Goal: Task Accomplishment & Management: Manage account settings

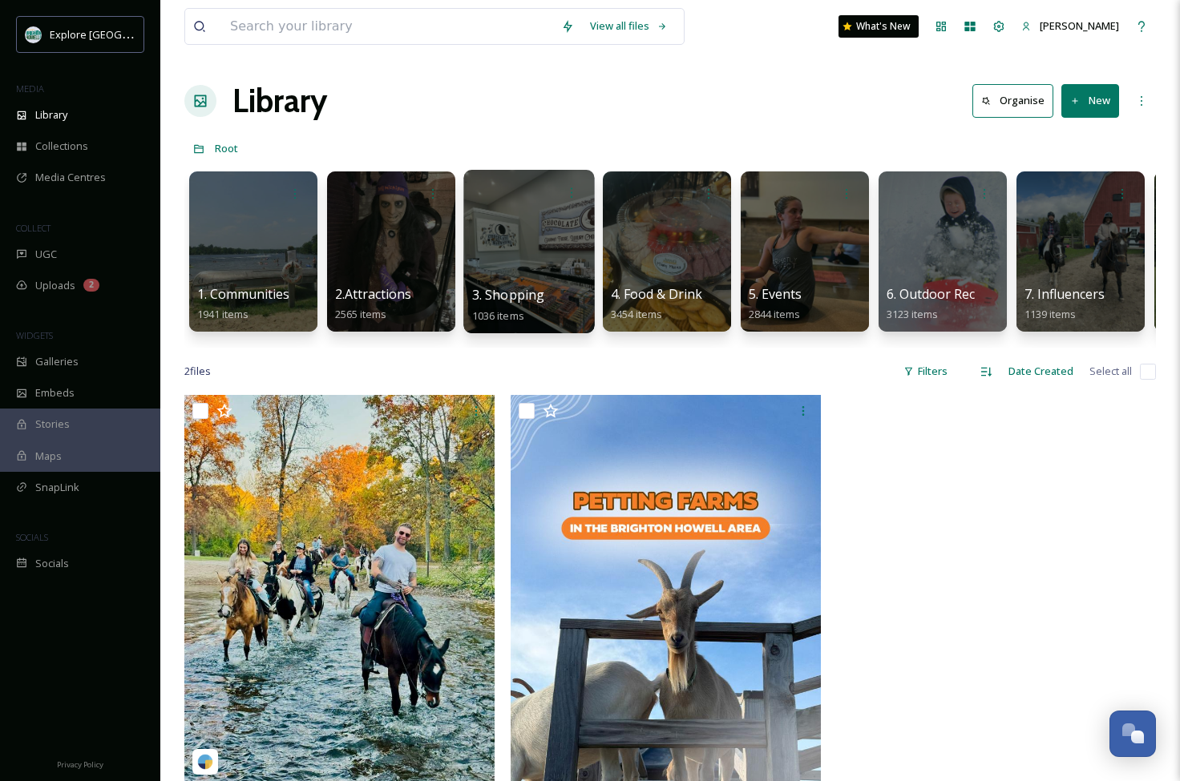
click at [498, 230] on div at bounding box center [528, 251] width 131 height 163
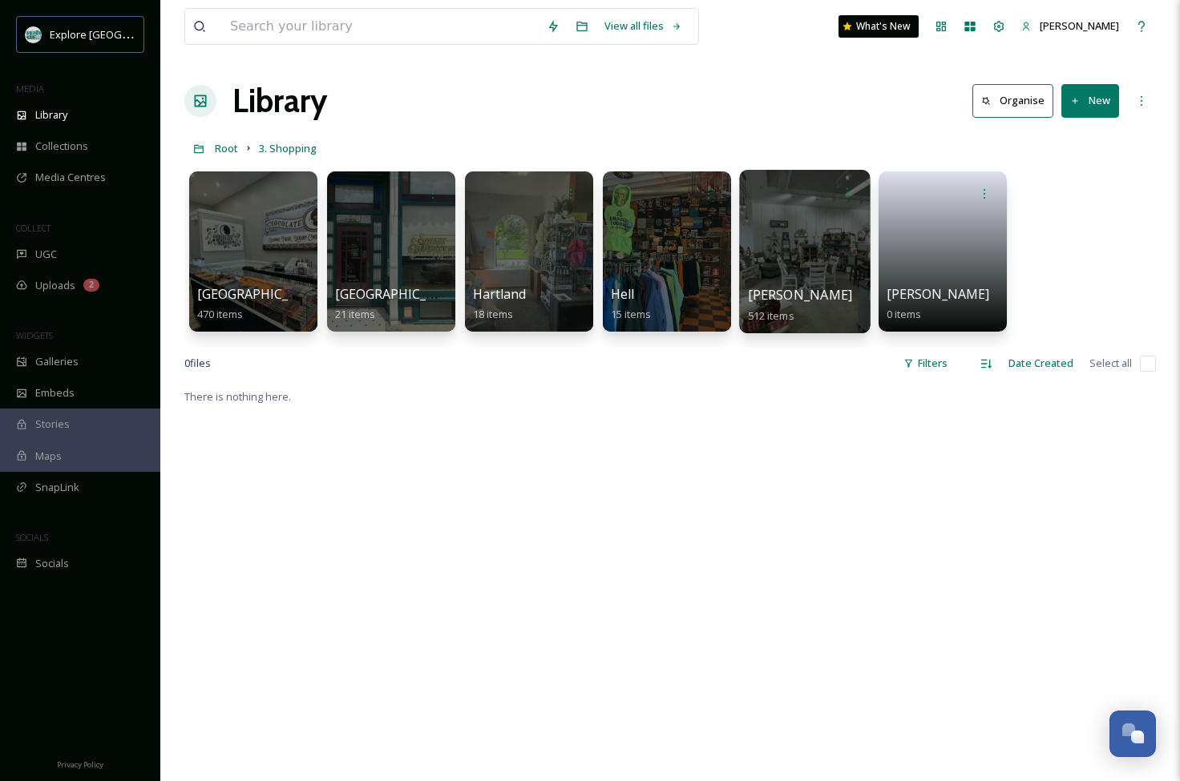
click at [811, 244] on div at bounding box center [804, 251] width 131 height 163
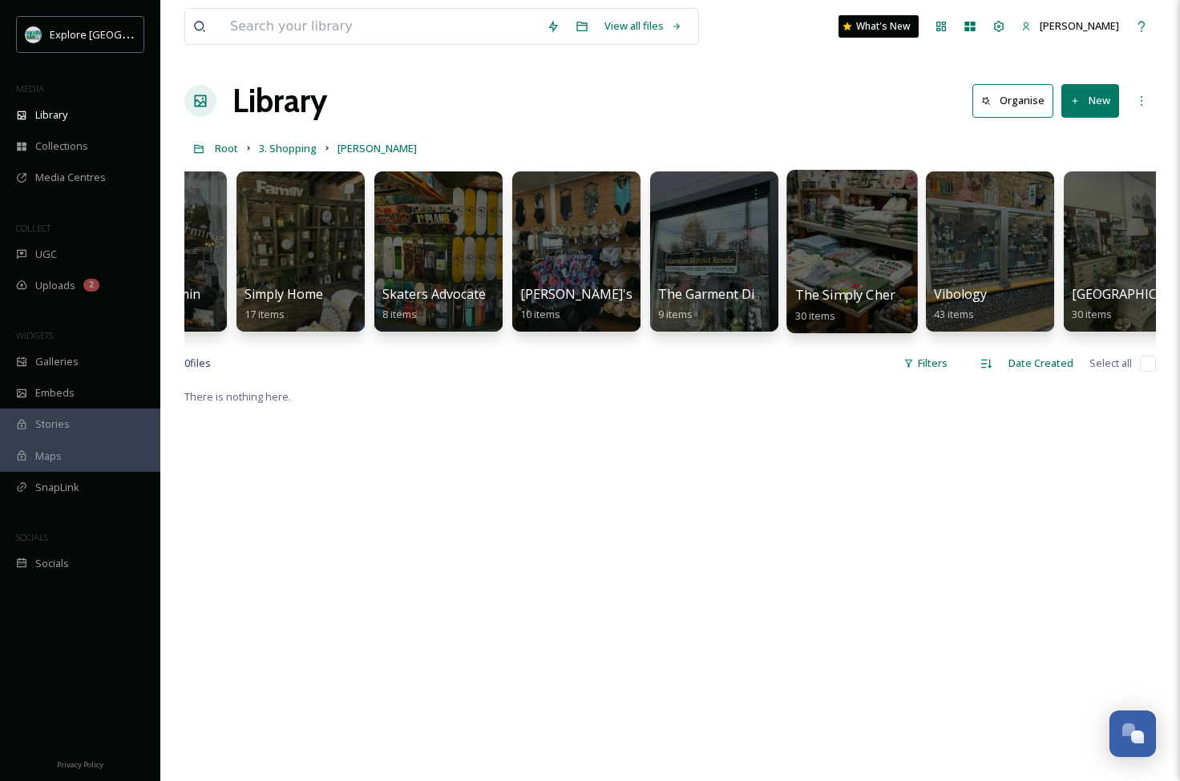
scroll to position [0, 2330]
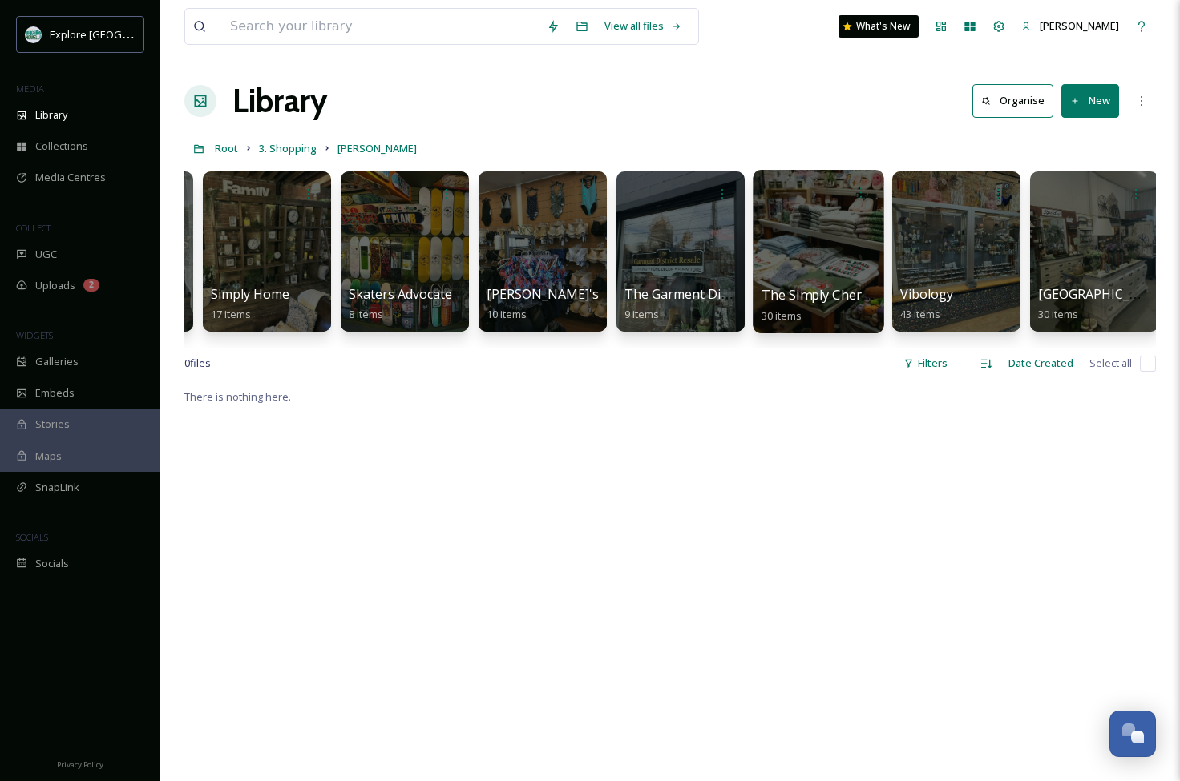
click at [800, 232] on div at bounding box center [818, 251] width 131 height 163
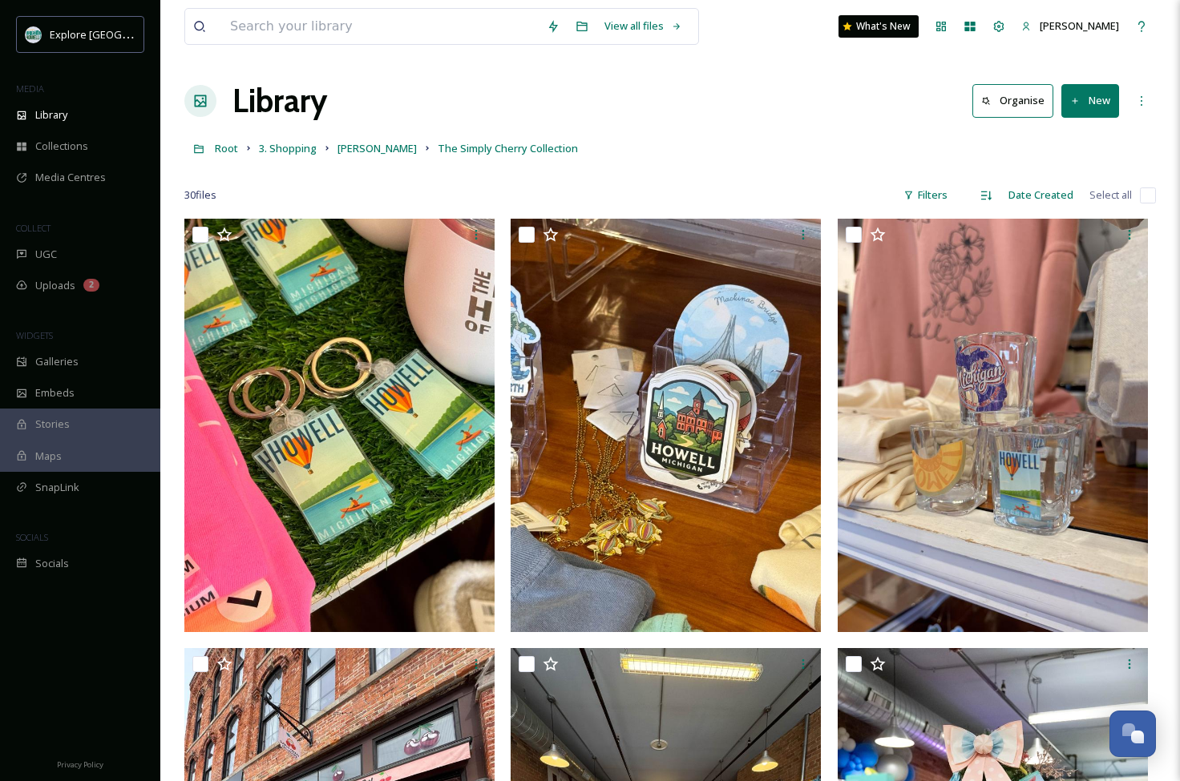
click at [1080, 115] on button "New" at bounding box center [1090, 100] width 58 height 33
click at [1081, 146] on div "File Upload" at bounding box center [1072, 138] width 91 height 31
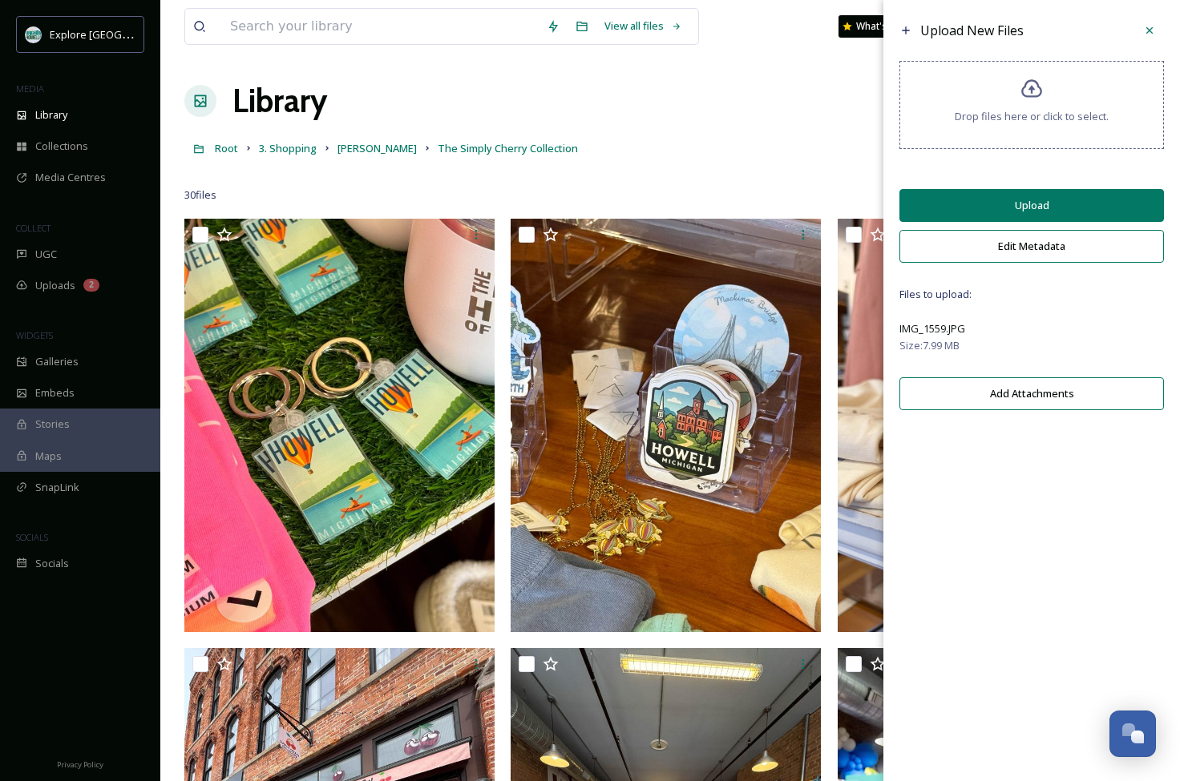
click at [1033, 203] on button "Upload" at bounding box center [1031, 205] width 264 height 33
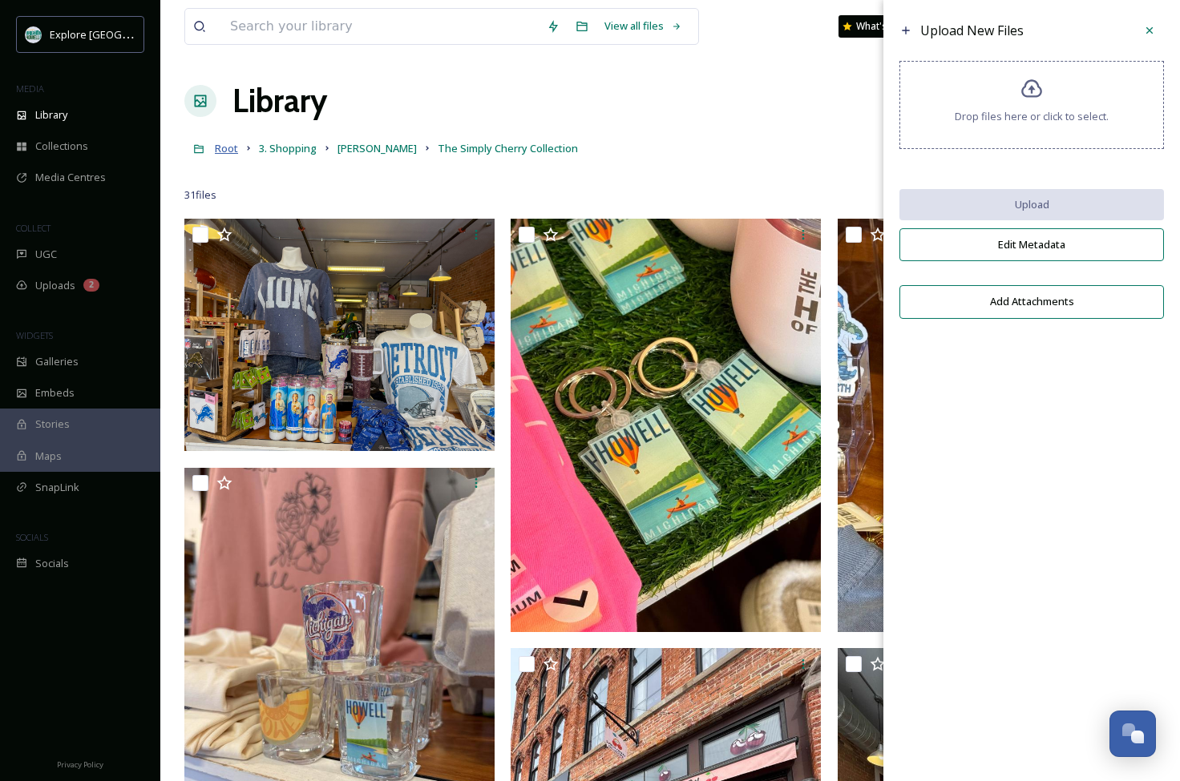
click at [224, 150] on span "Root" at bounding box center [226, 148] width 23 height 14
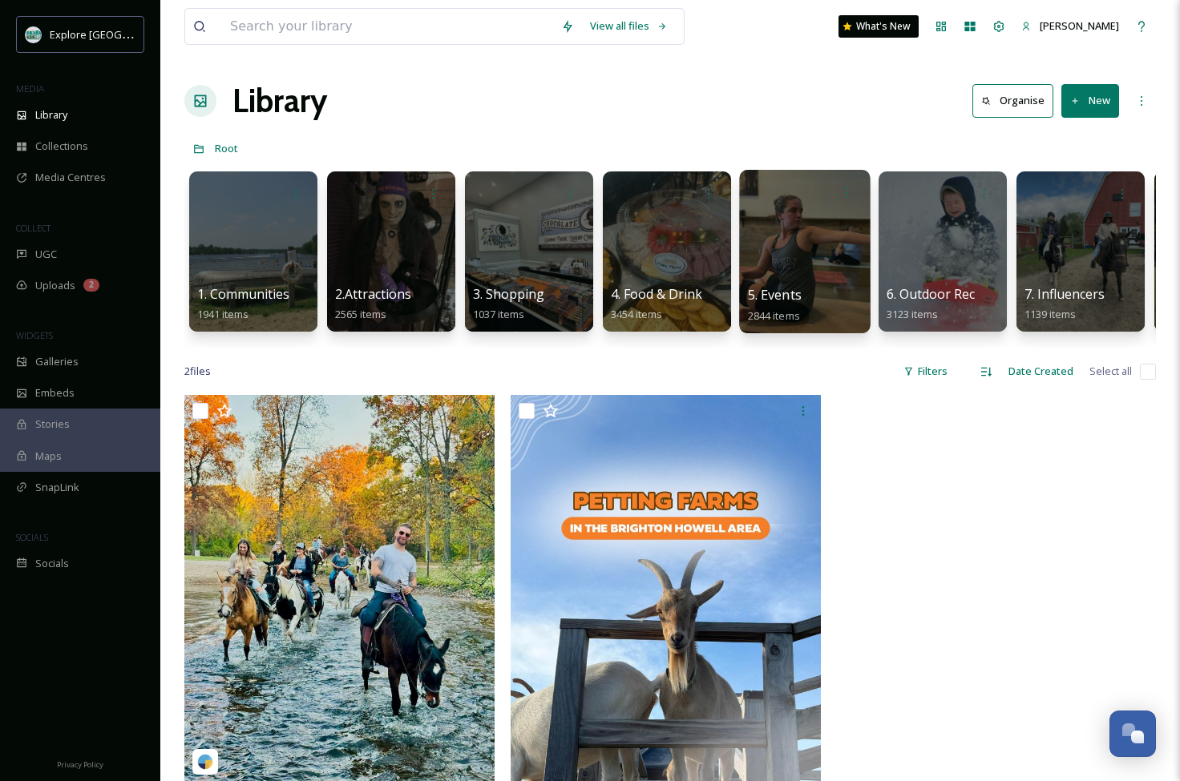
click at [805, 260] on div at bounding box center [804, 251] width 131 height 163
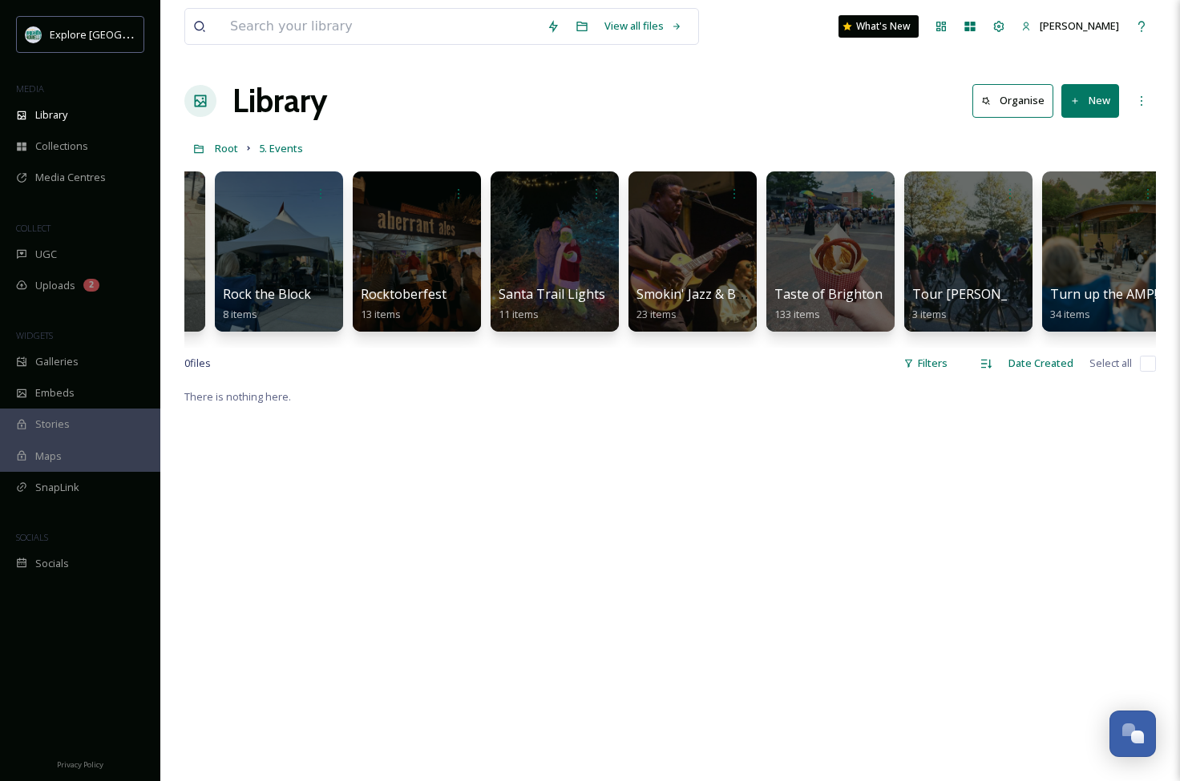
scroll to position [0, 5168]
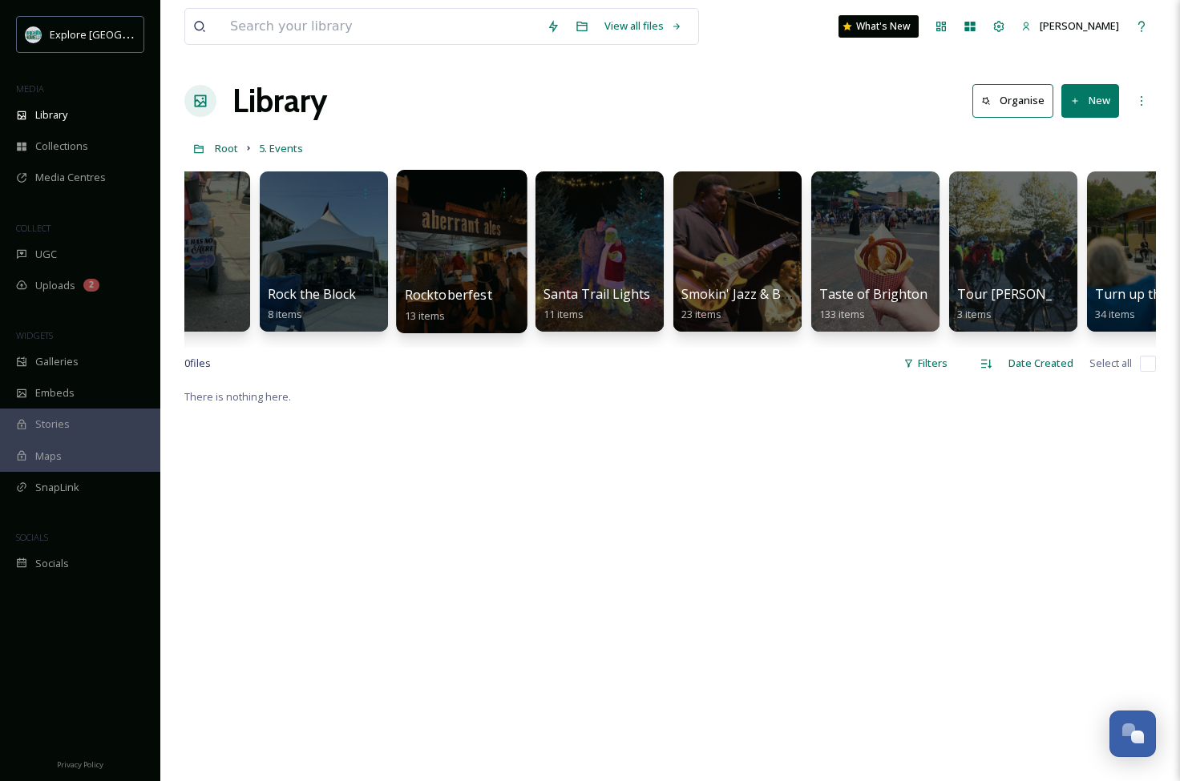
click at [438, 253] on div at bounding box center [461, 251] width 131 height 163
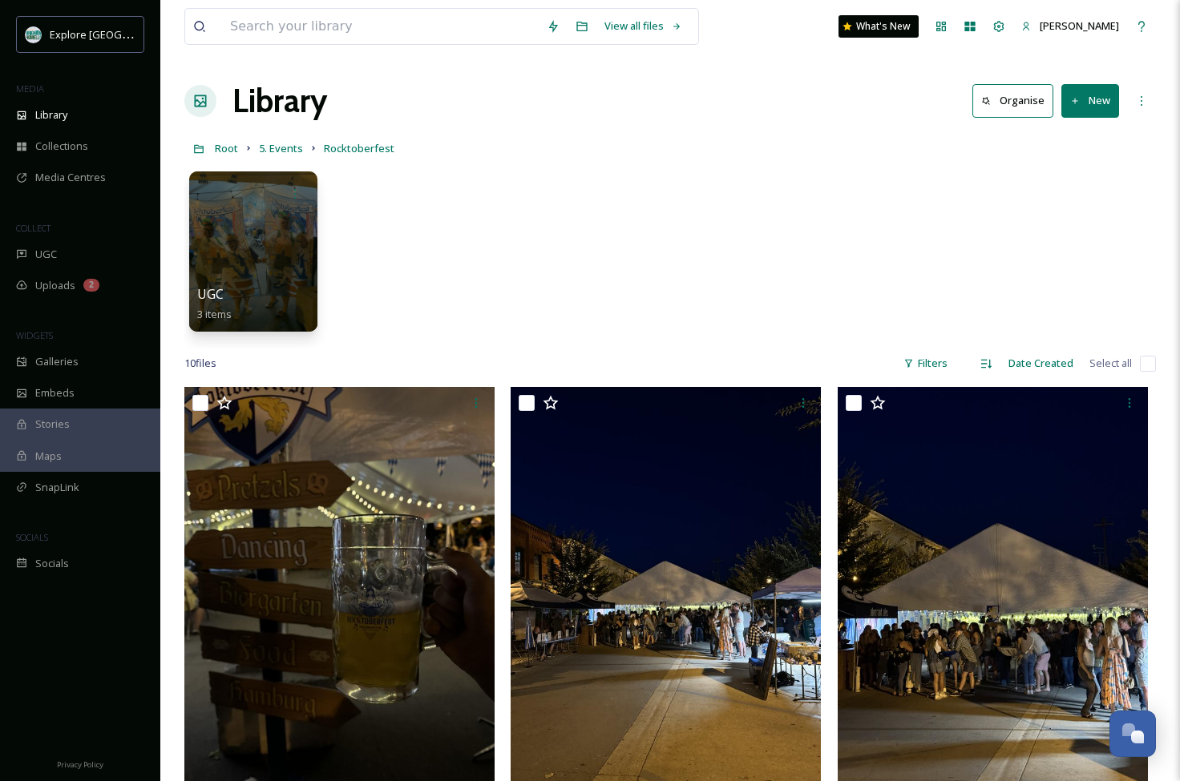
click at [1098, 112] on button "New" at bounding box center [1090, 100] width 58 height 33
click at [1059, 203] on span "Folder" at bounding box center [1071, 200] width 30 height 15
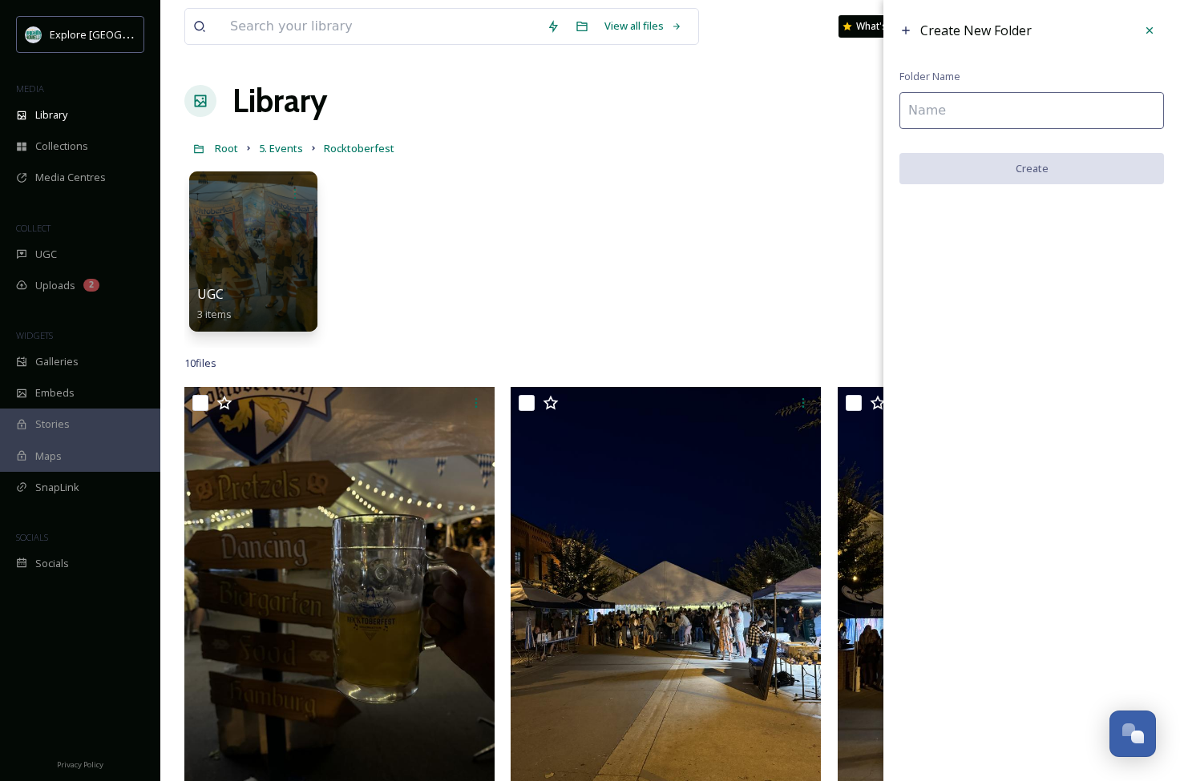
click at [983, 111] on input at bounding box center [1031, 110] width 264 height 37
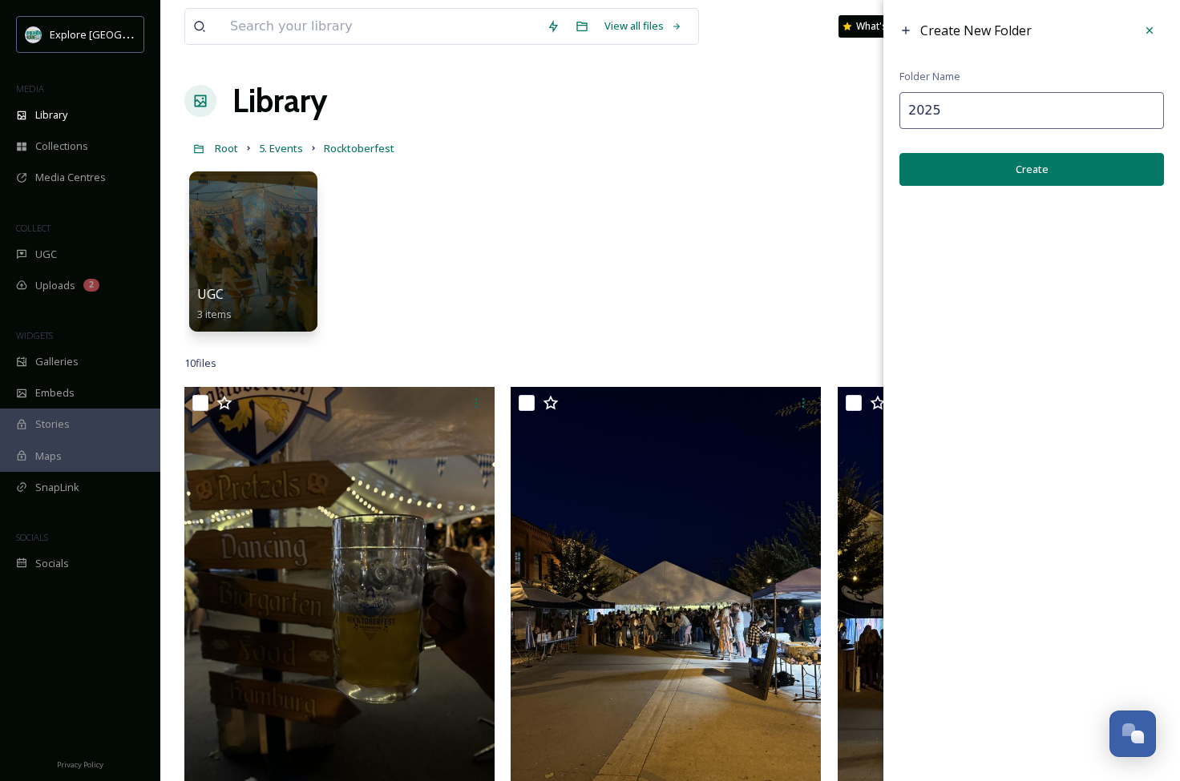
type input "2025"
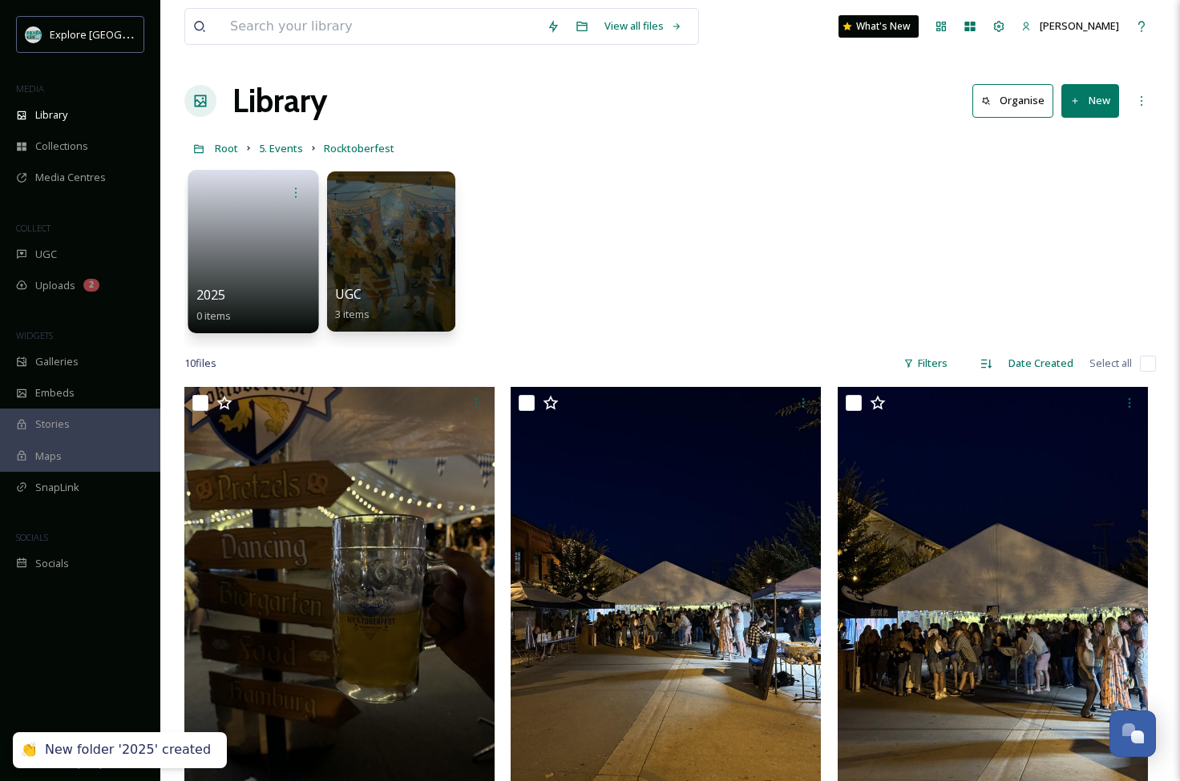
click at [210, 248] on link at bounding box center [253, 247] width 115 height 78
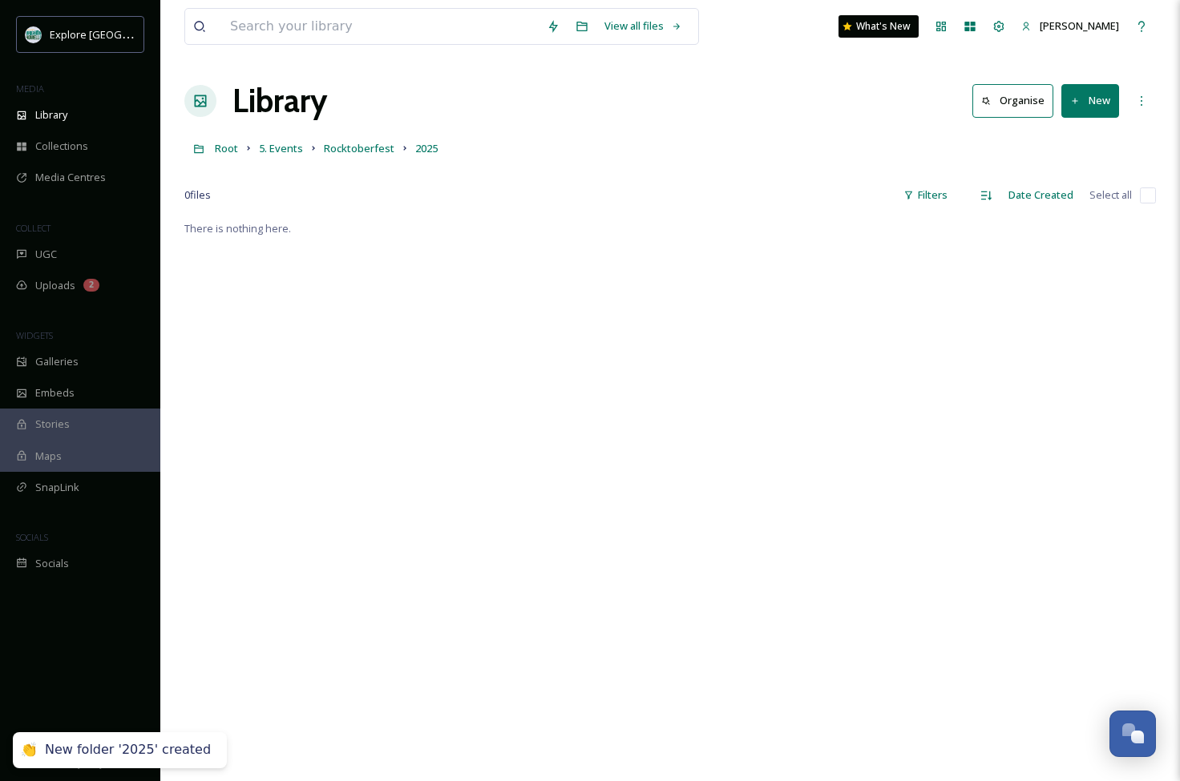
click at [1084, 108] on button "New" at bounding box center [1090, 100] width 58 height 33
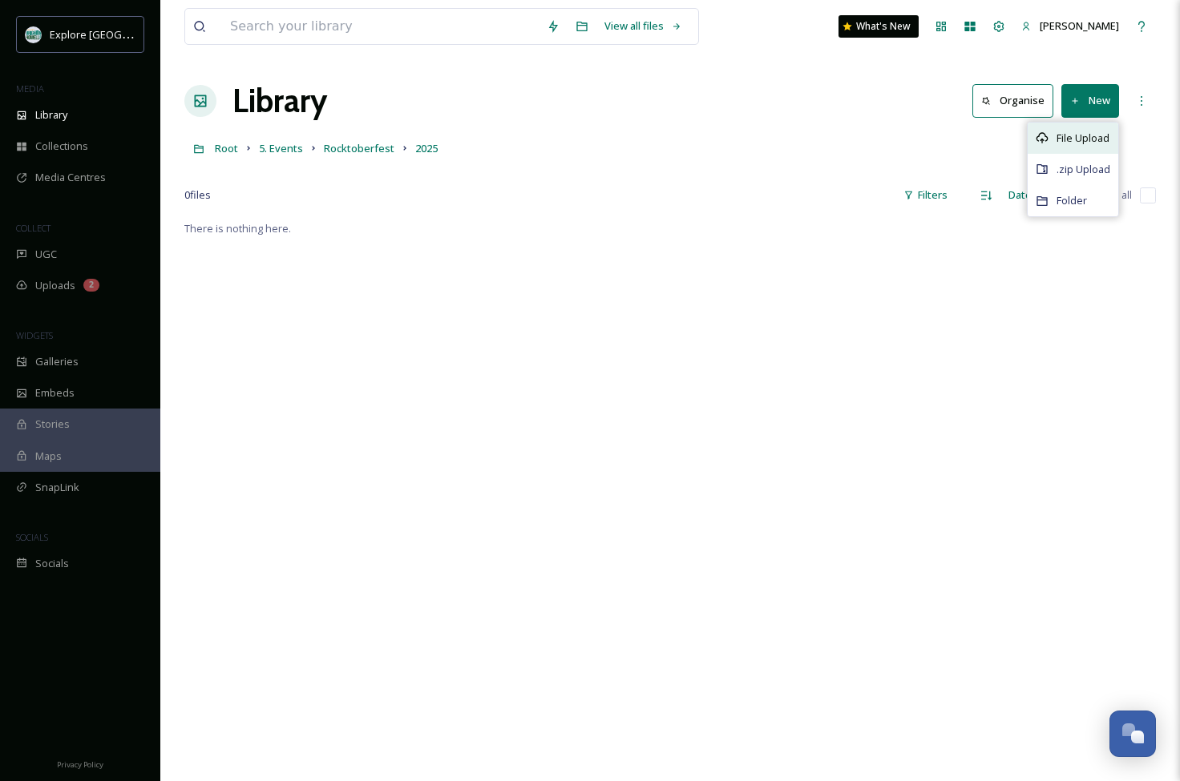
click at [1083, 139] on span "File Upload" at bounding box center [1082, 138] width 53 height 15
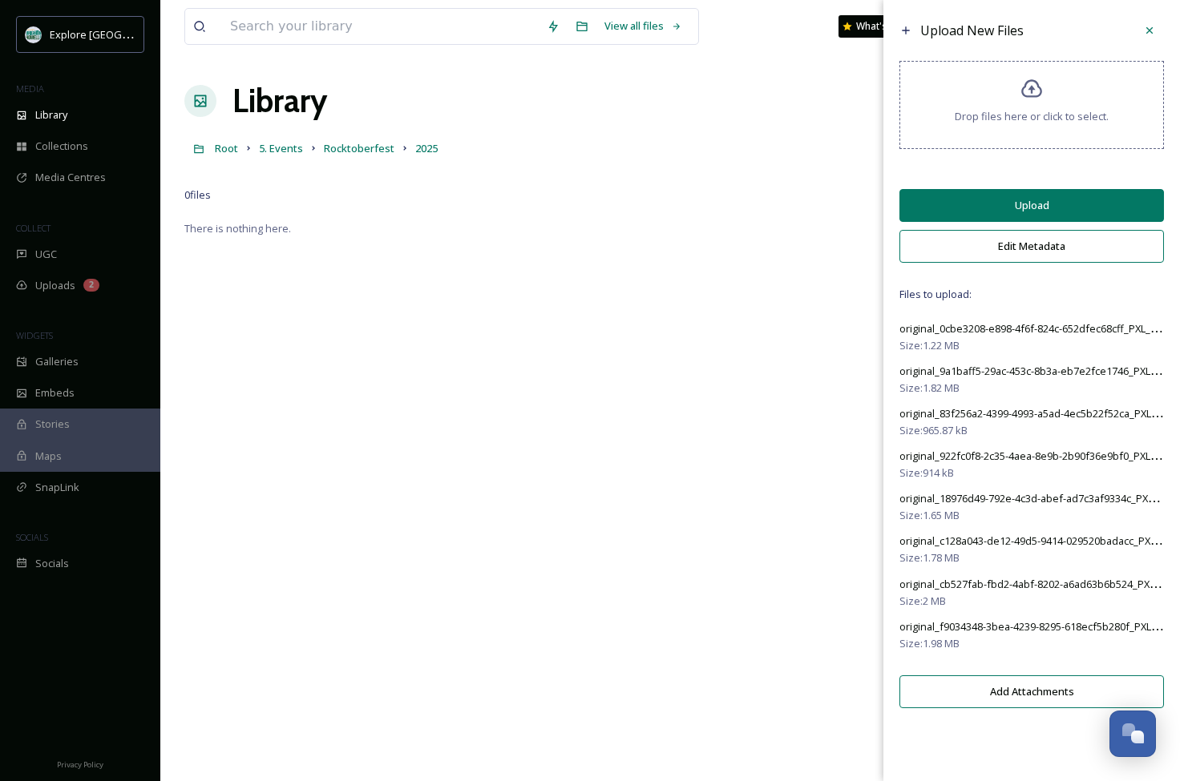
click at [1015, 215] on button "Upload" at bounding box center [1031, 205] width 264 height 33
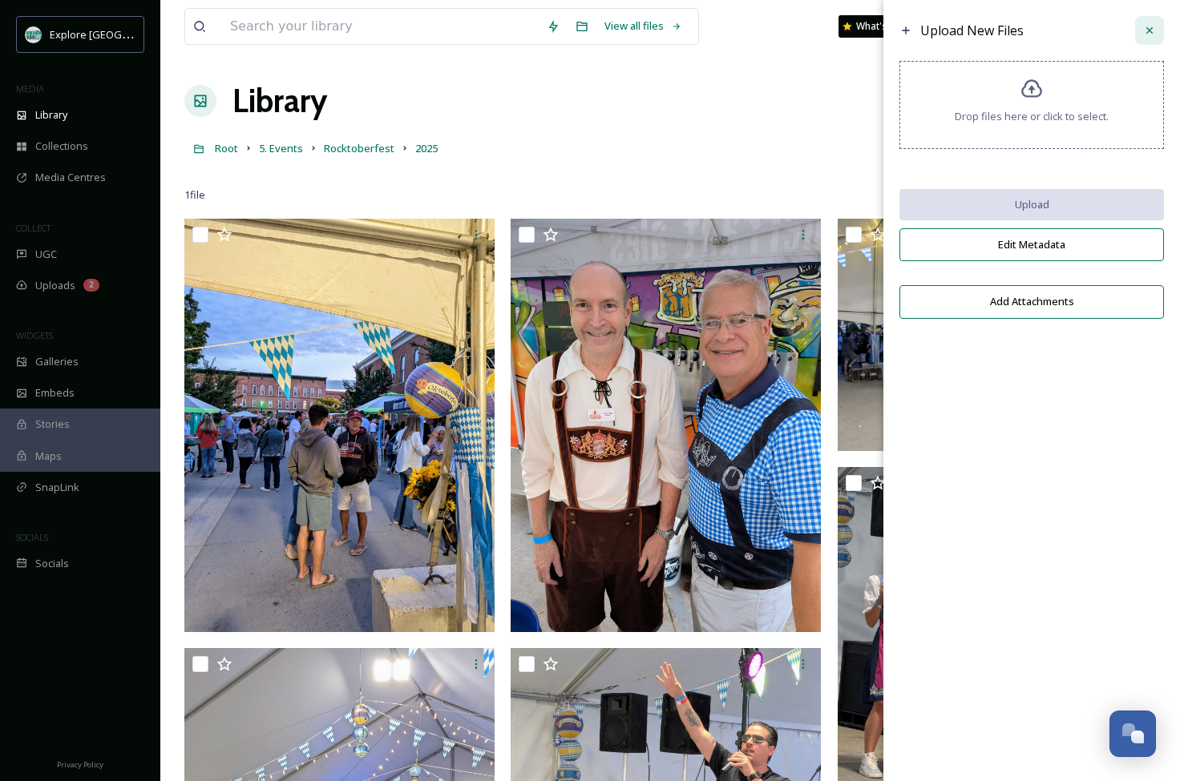
click at [1146, 31] on icon at bounding box center [1149, 30] width 13 height 13
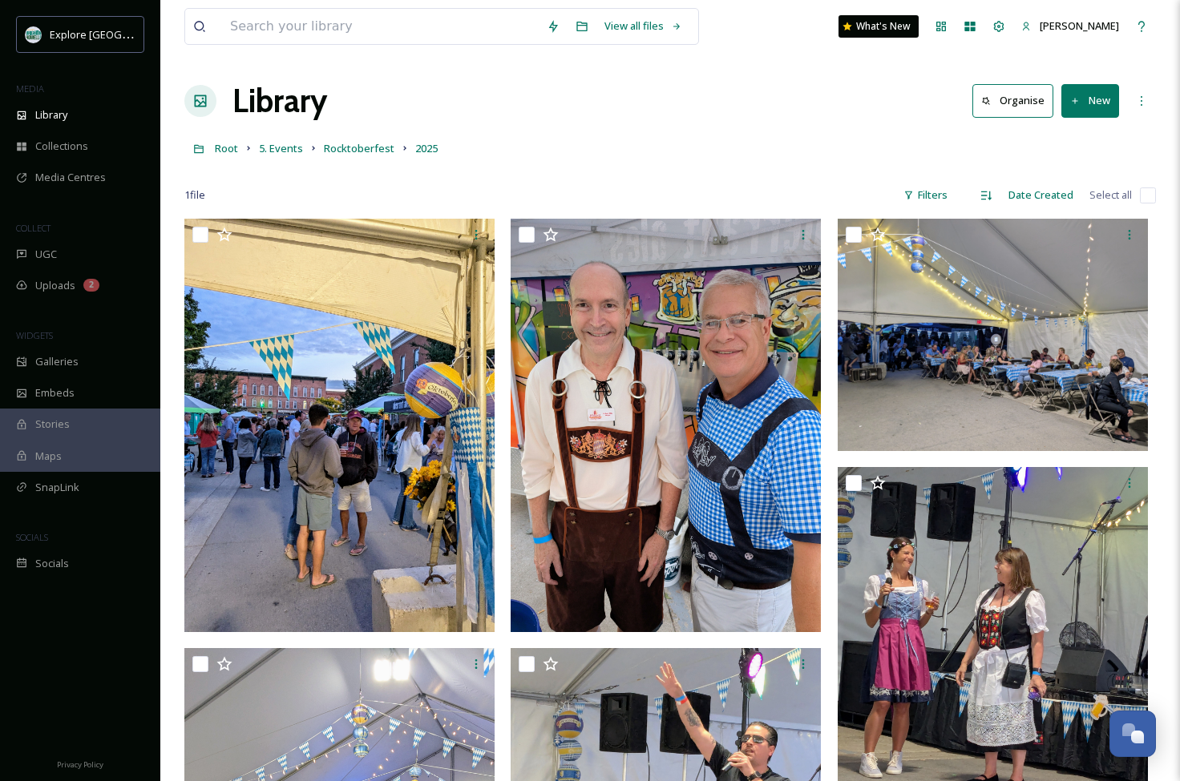
click at [1141, 196] on input "checkbox" at bounding box center [1148, 196] width 16 height 16
checkbox input "true"
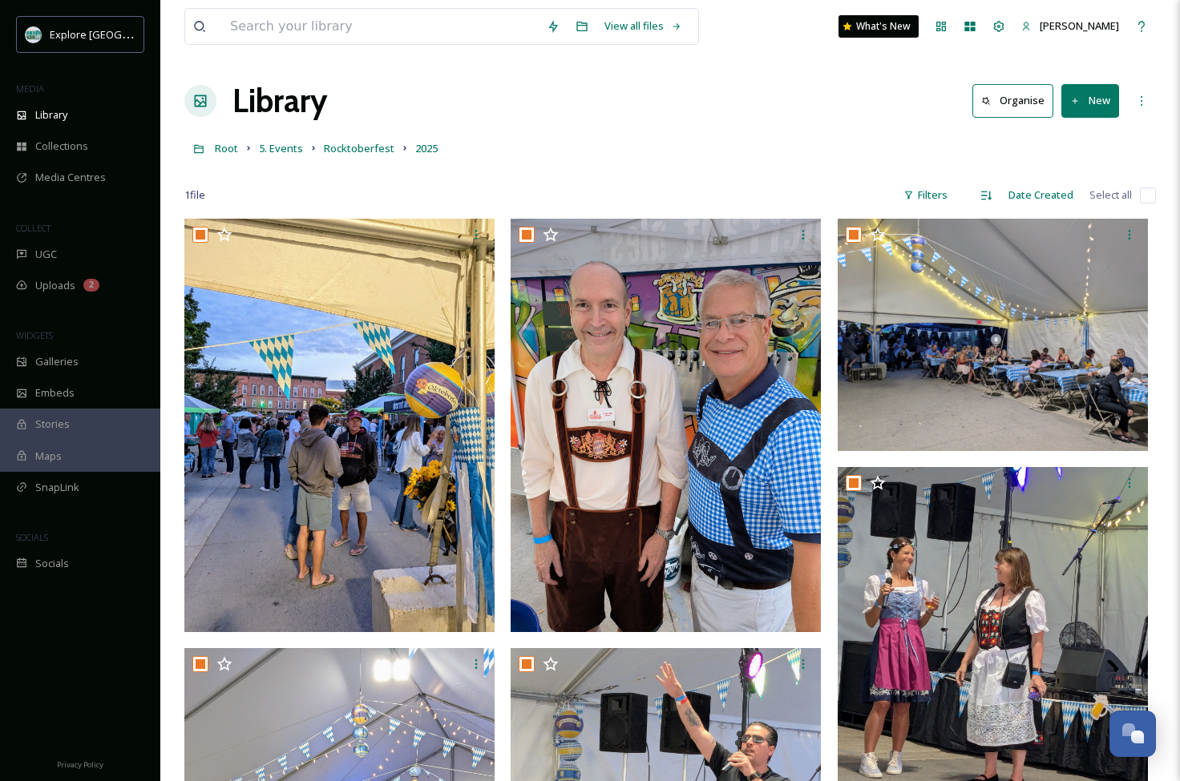
checkbox input "true"
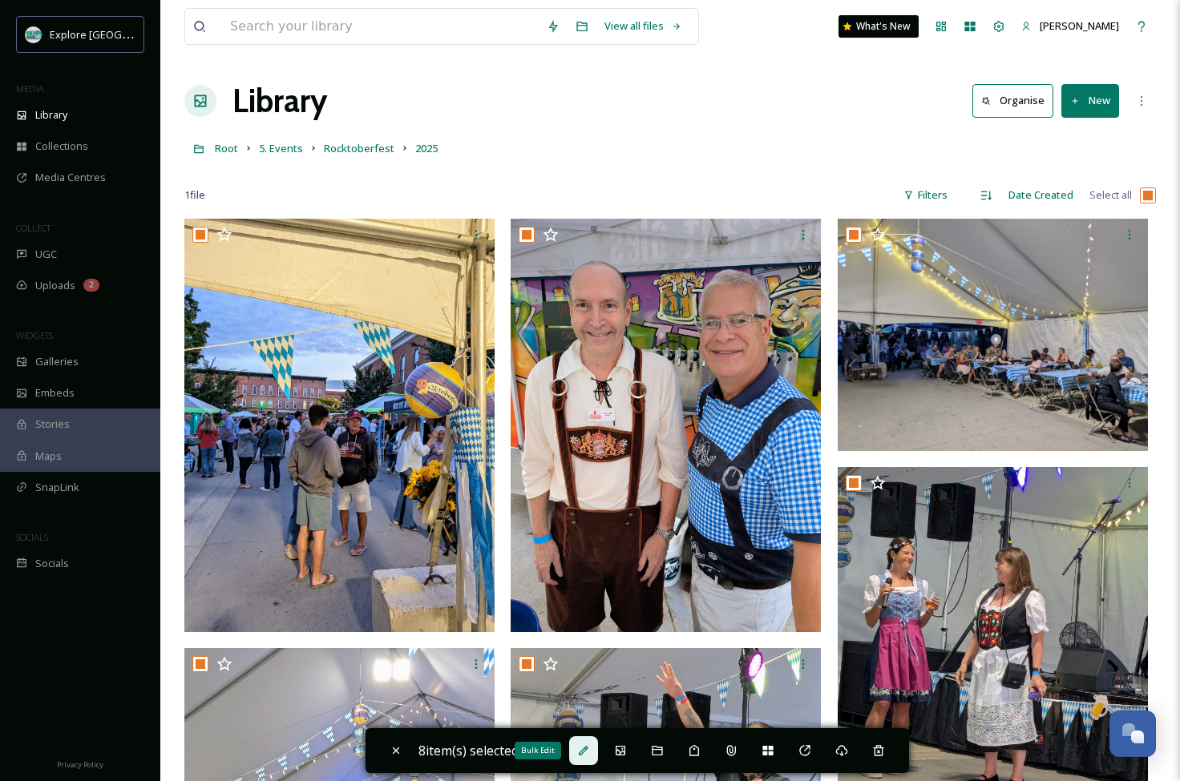
click at [587, 751] on icon at bounding box center [583, 751] width 13 height 13
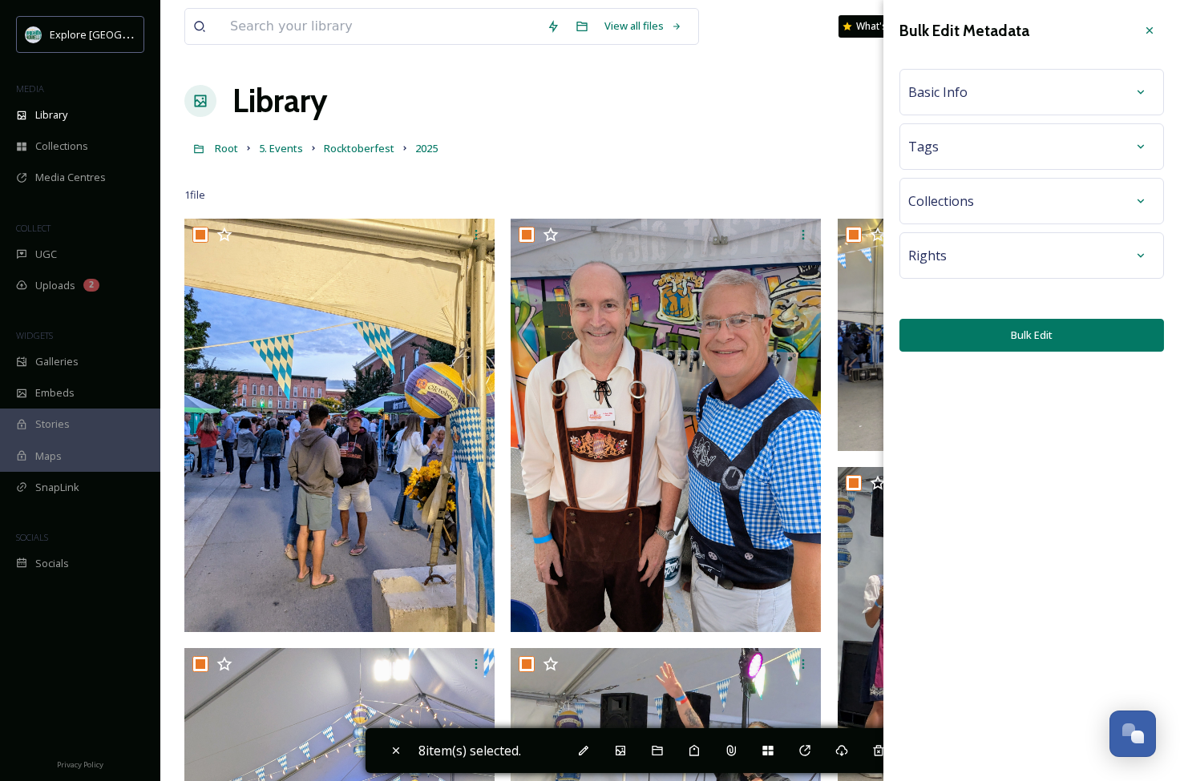
click at [1065, 92] on div "Basic Info" at bounding box center [1031, 92] width 247 height 29
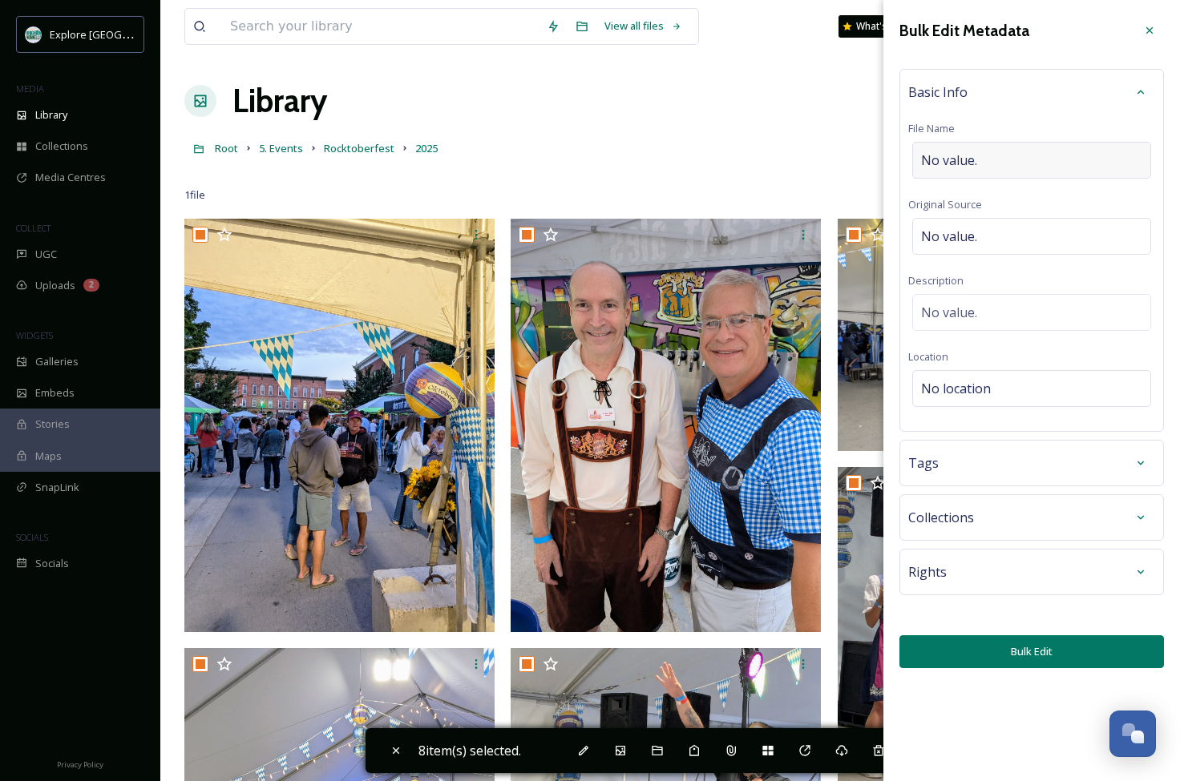
click at [984, 162] on div "No value." at bounding box center [1031, 160] width 239 height 37
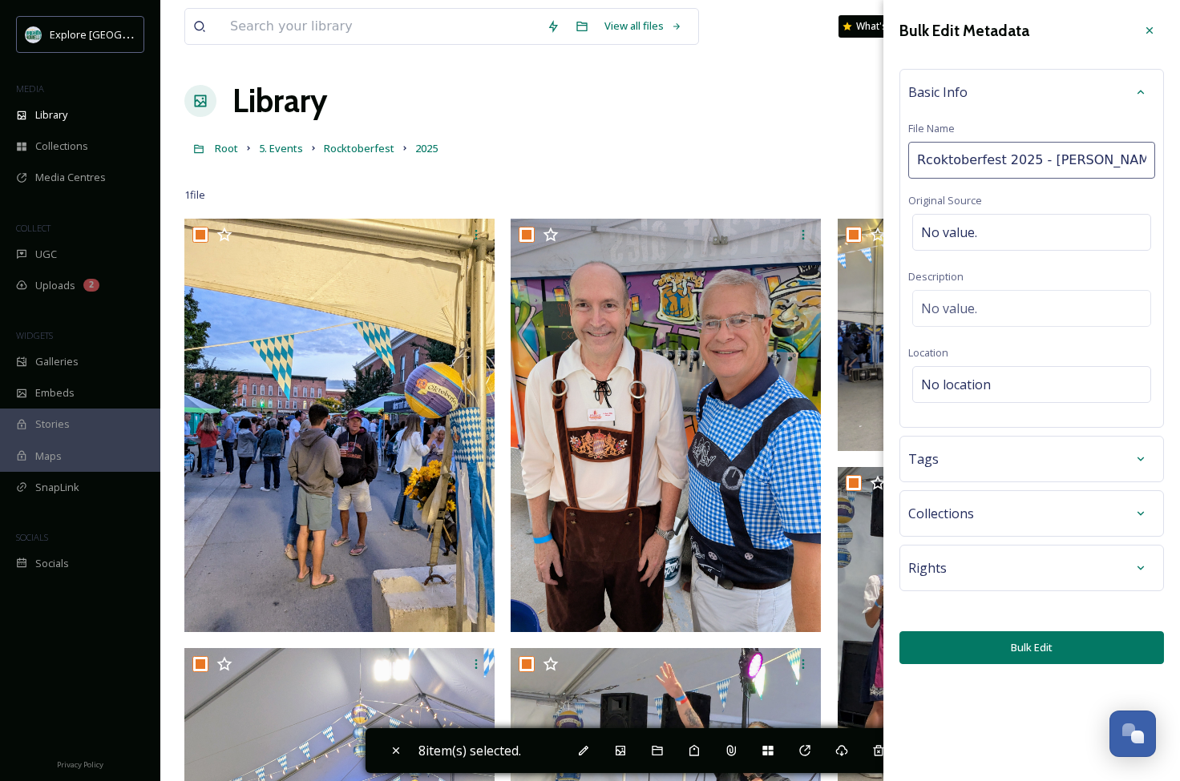
click at [939, 161] on input "Rcoktoberfest 2025 - [PERSON_NAME]" at bounding box center [1031, 160] width 247 height 37
type input "Rocktoberfest 2025 - [PERSON_NAME]"
click at [1015, 646] on button "Bulk Edit" at bounding box center [1031, 648] width 264 height 33
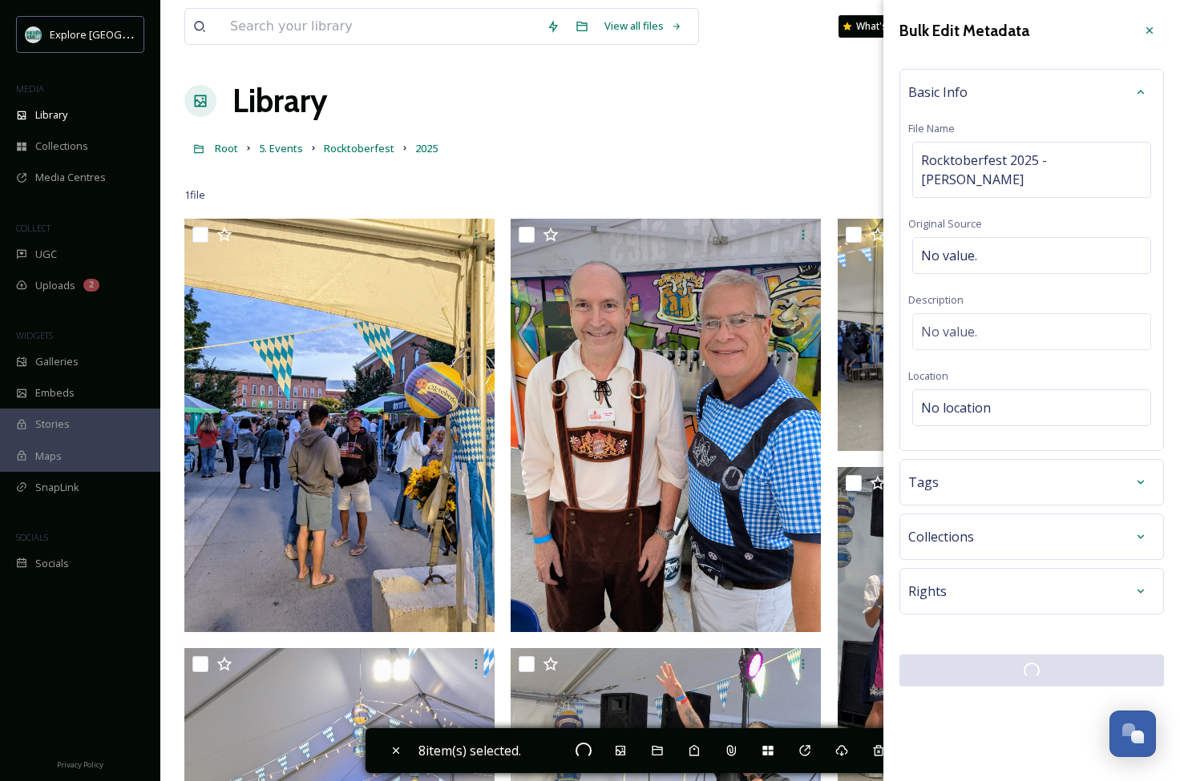
checkbox input "false"
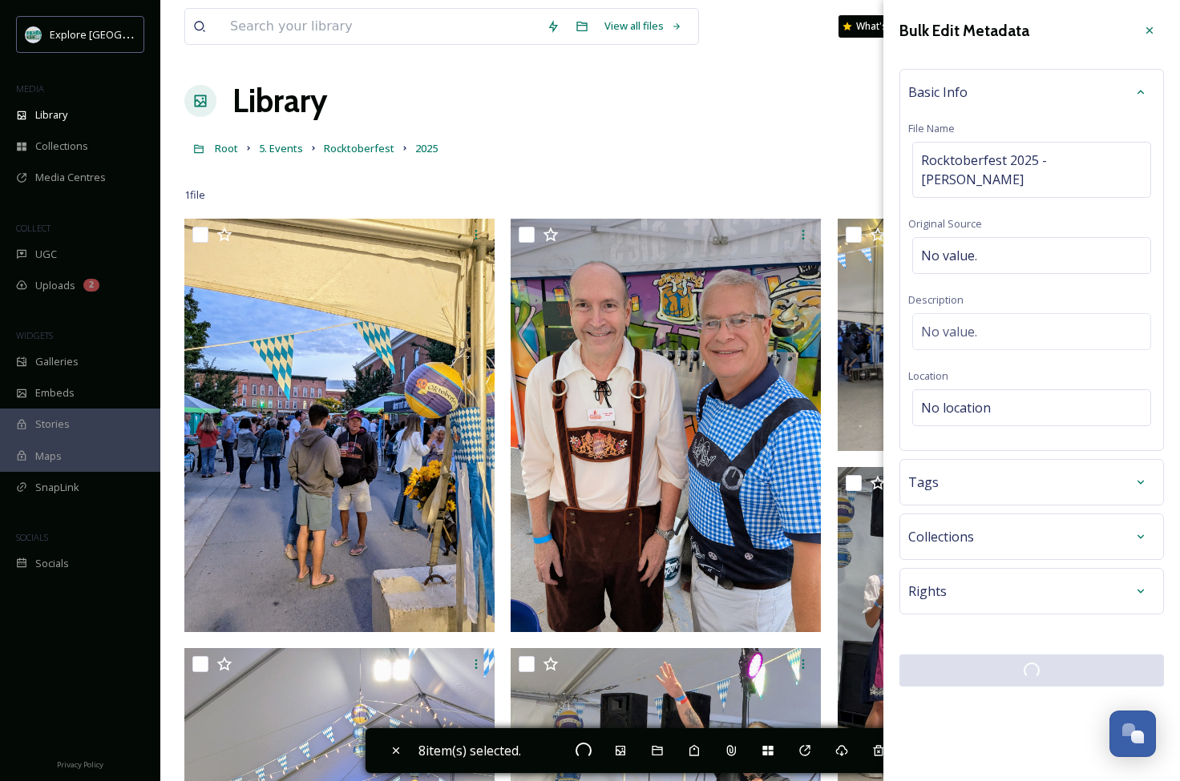
checkbox input "false"
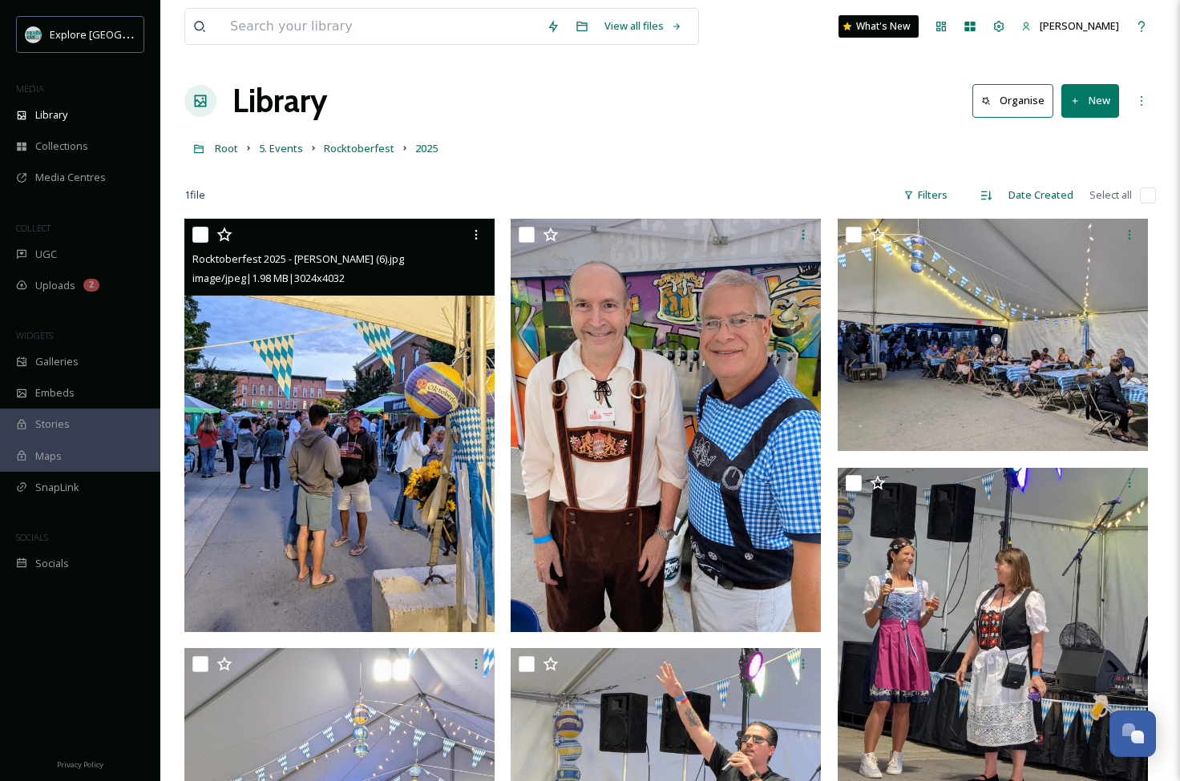
click at [376, 426] on img at bounding box center [339, 426] width 310 height 414
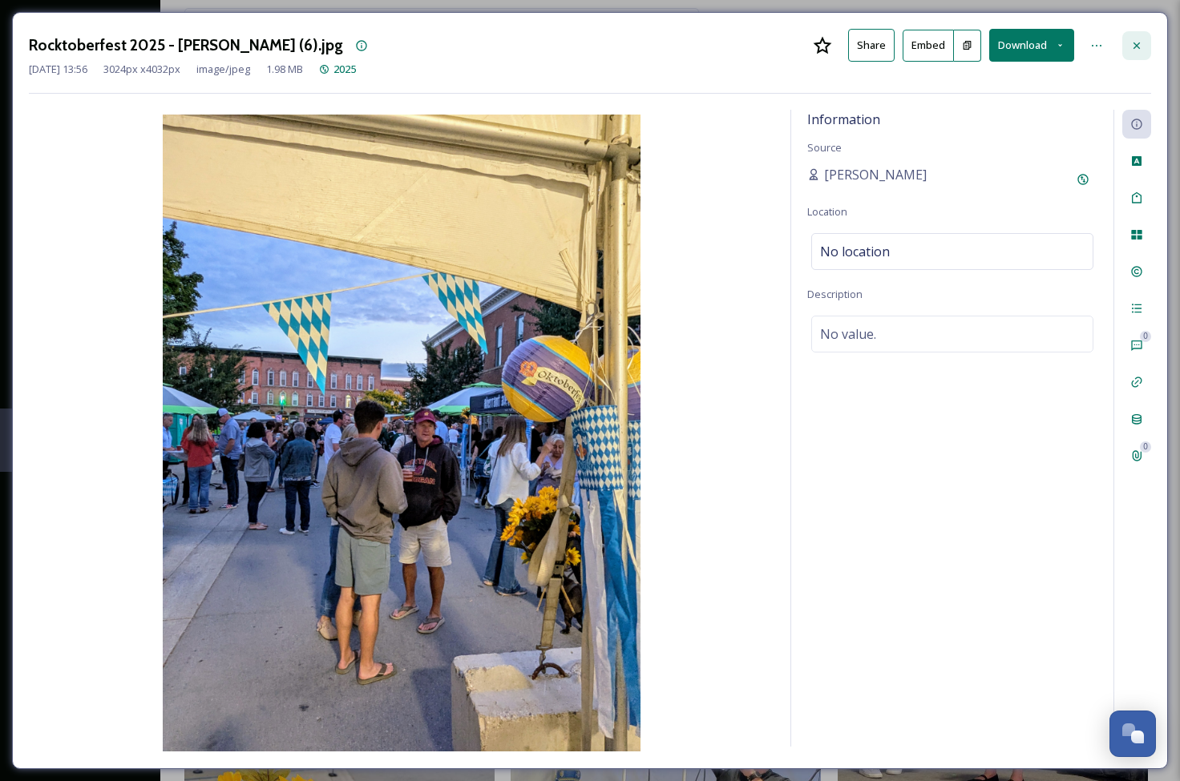
click at [1144, 46] on div at bounding box center [1136, 45] width 29 height 29
